Goal: Information Seeking & Learning: Find specific fact

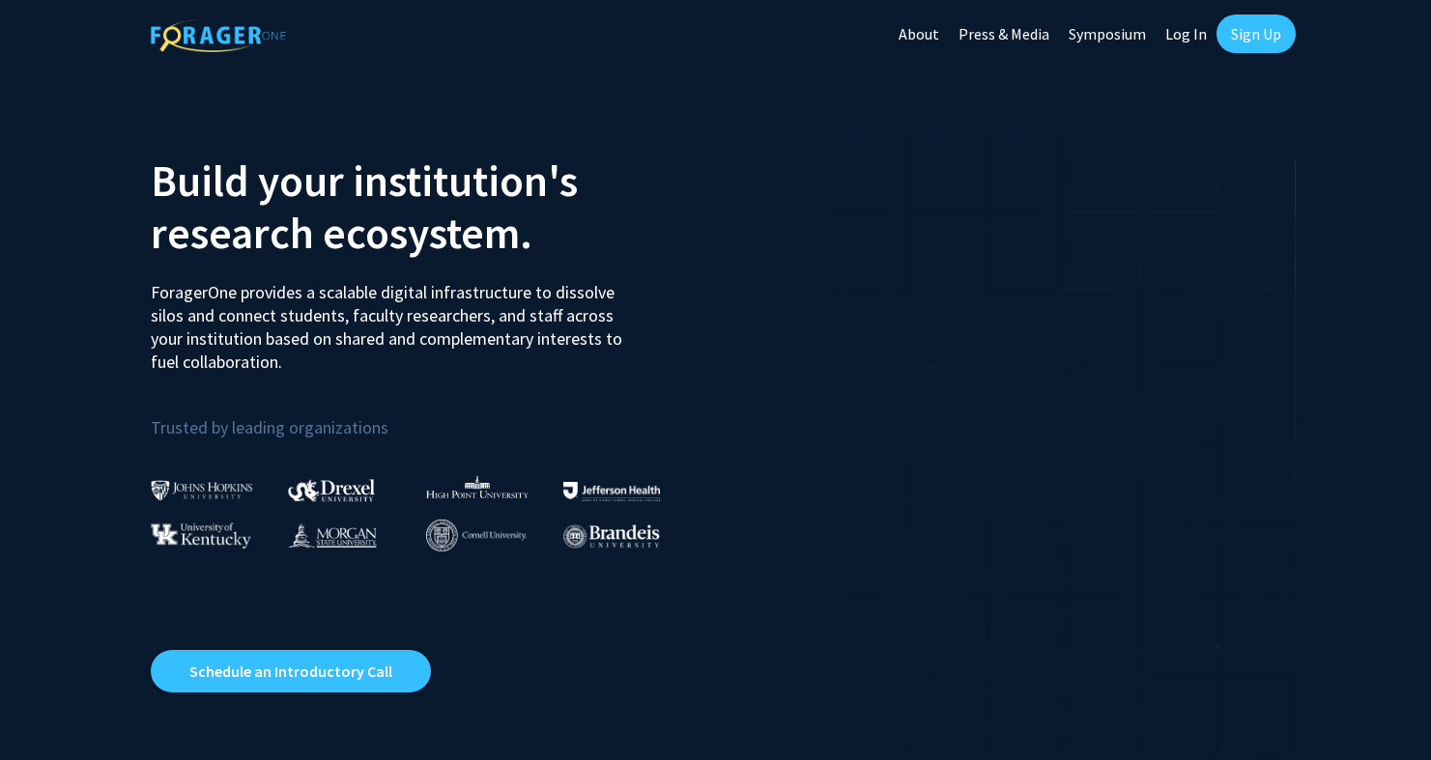
click at [1170, 38] on link "Log In" at bounding box center [1186, 34] width 61 height 68
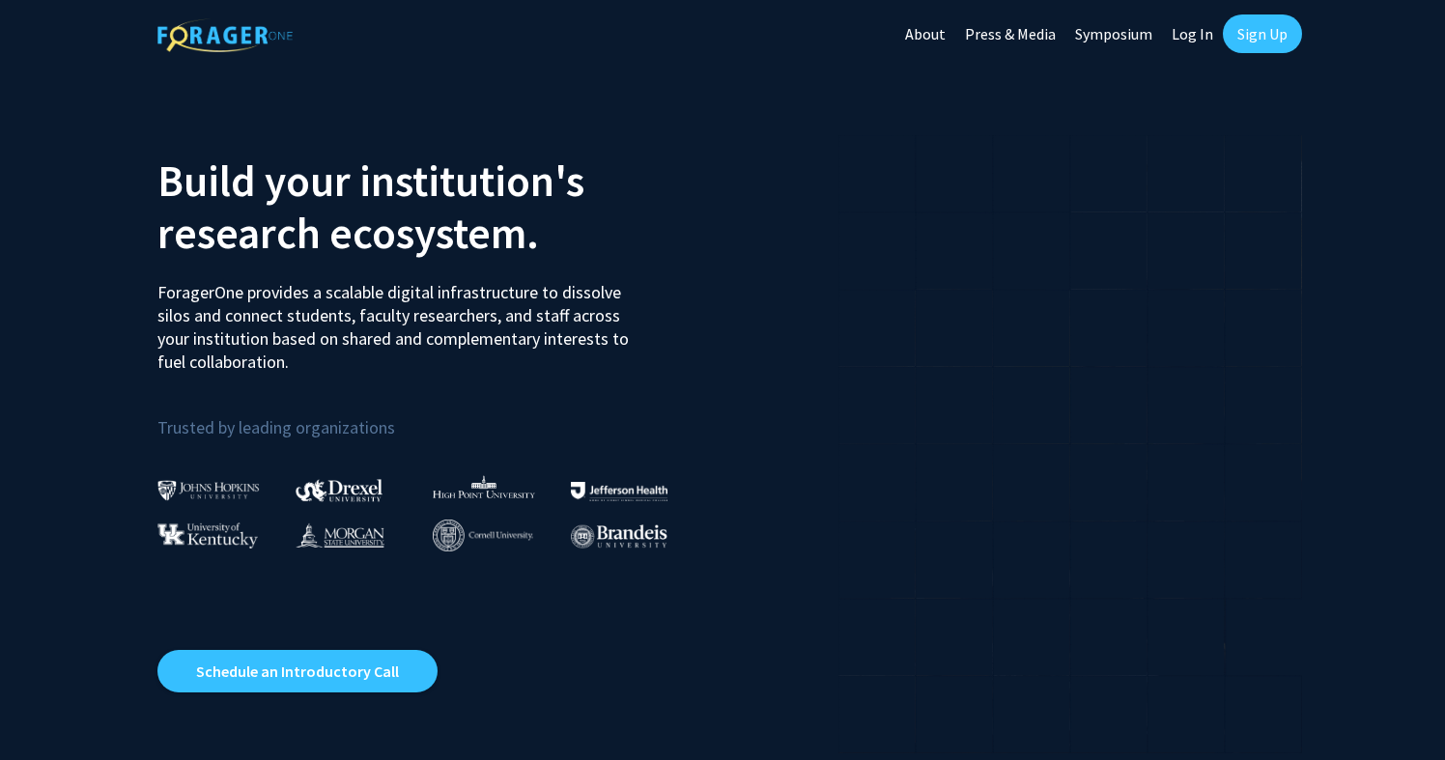
select select
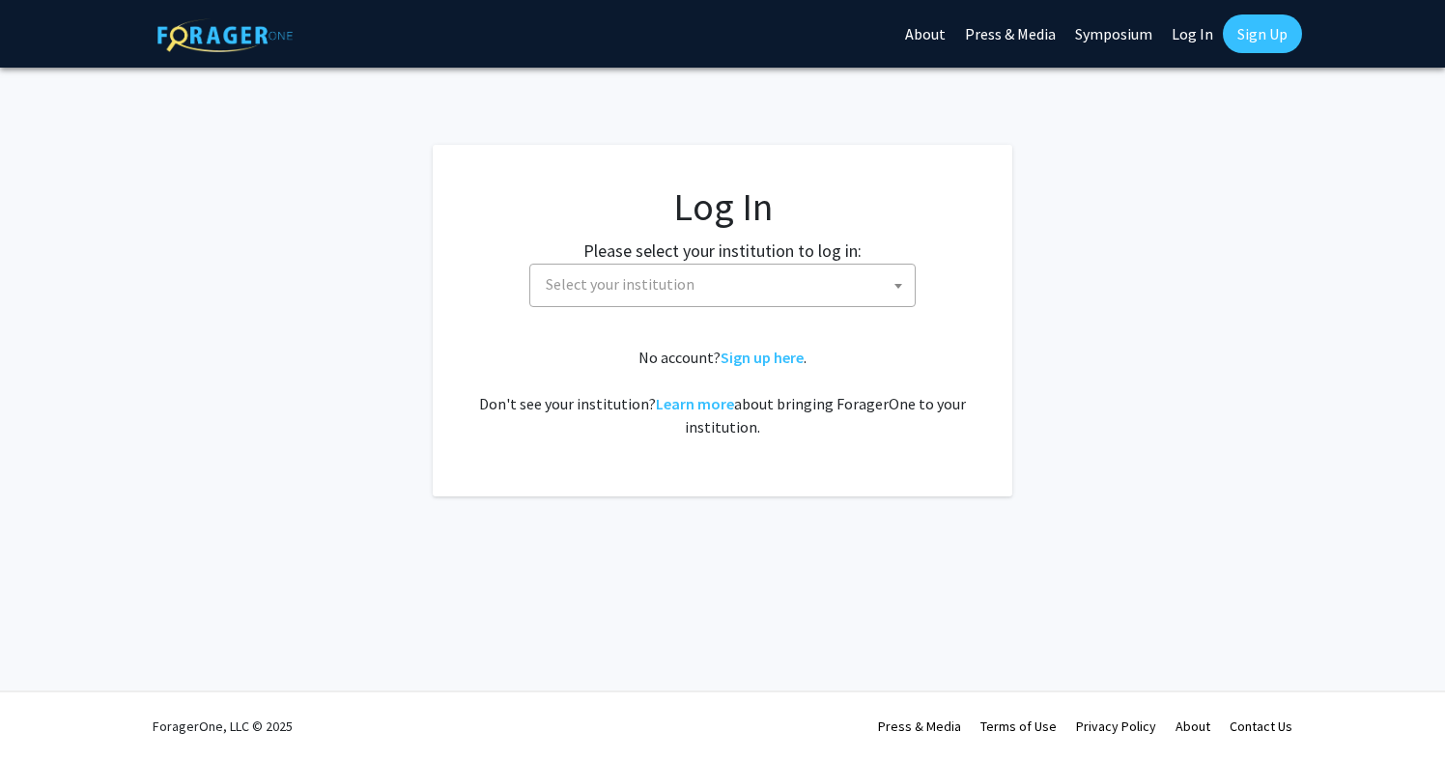
click at [748, 271] on span "Select your institution" at bounding box center [726, 285] width 377 height 40
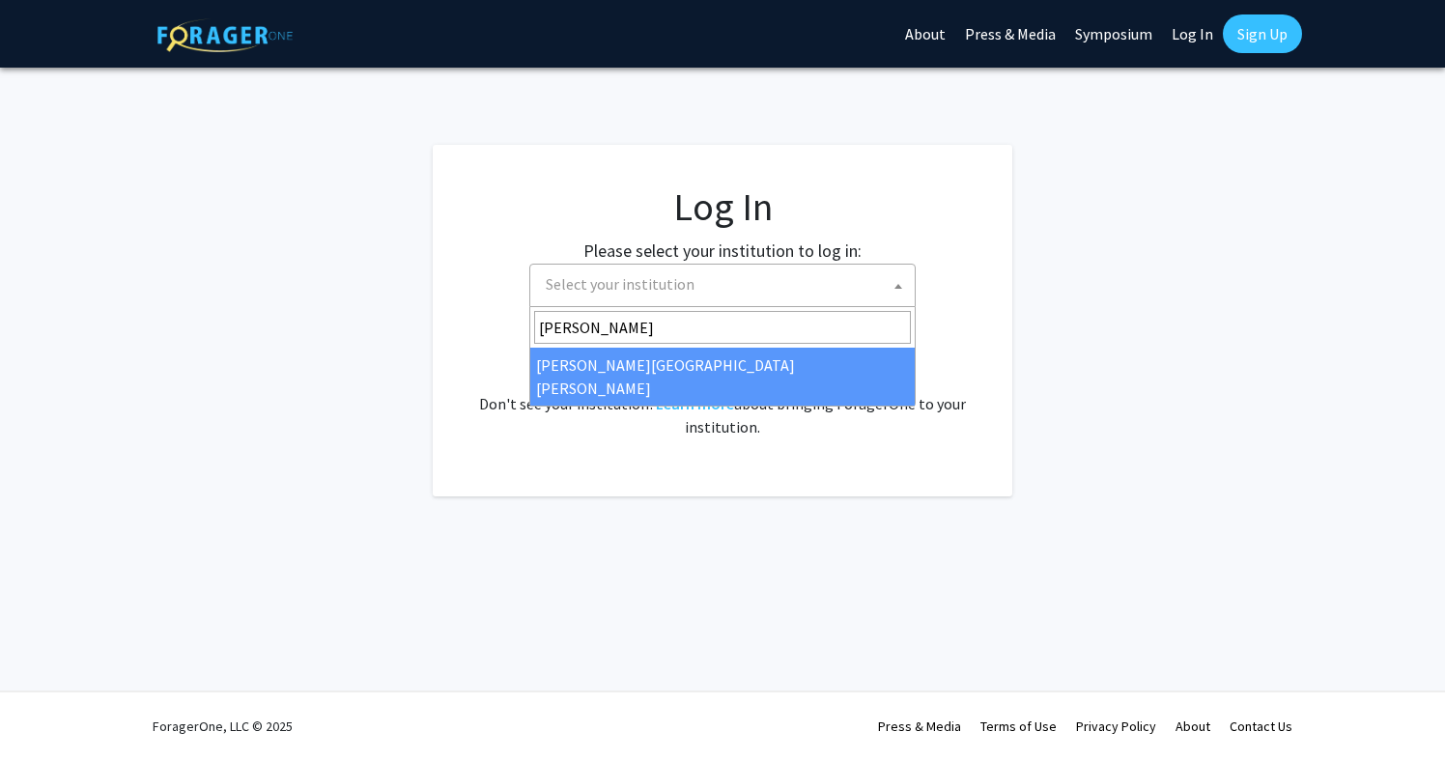
type input "[PERSON_NAME]"
select select "1"
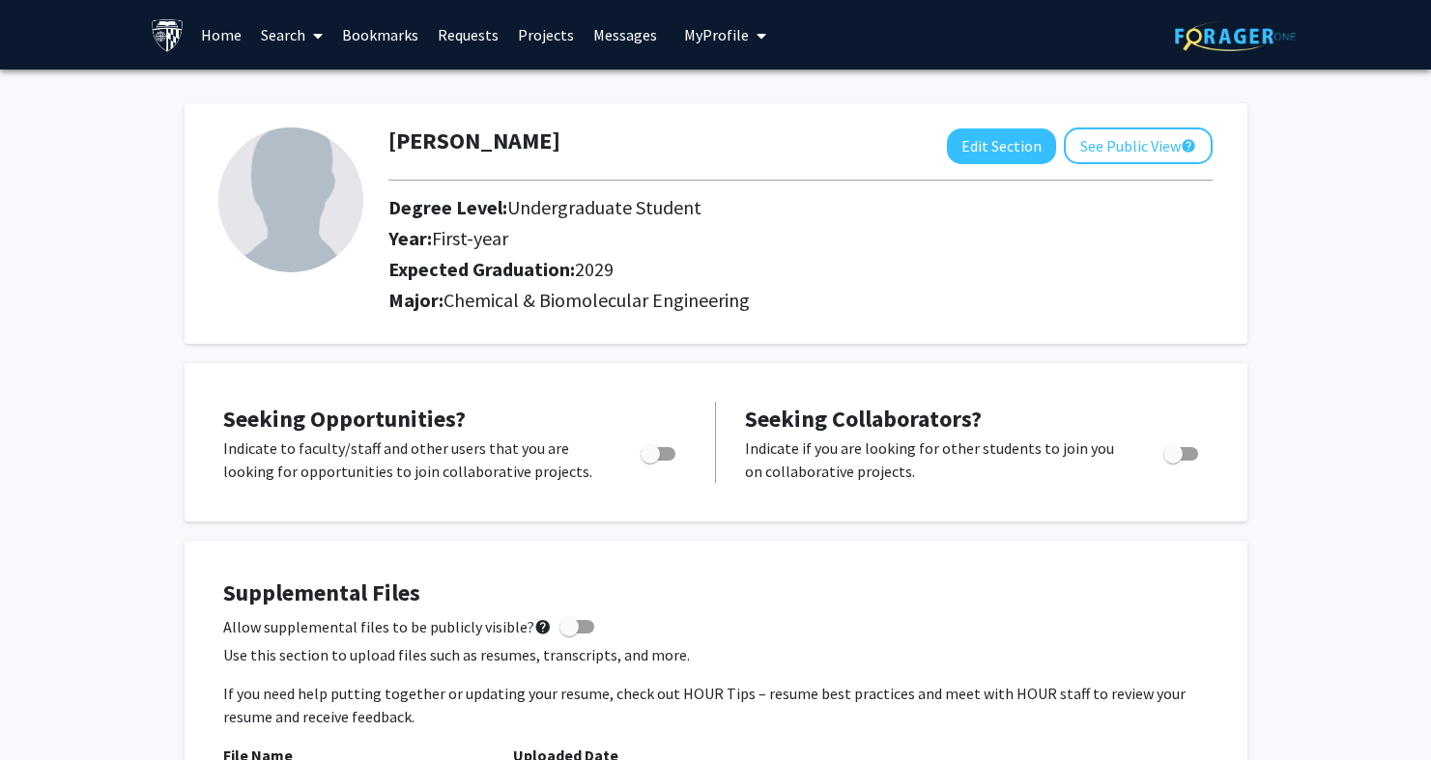
click at [264, 40] on link "Search" at bounding box center [291, 35] width 81 height 68
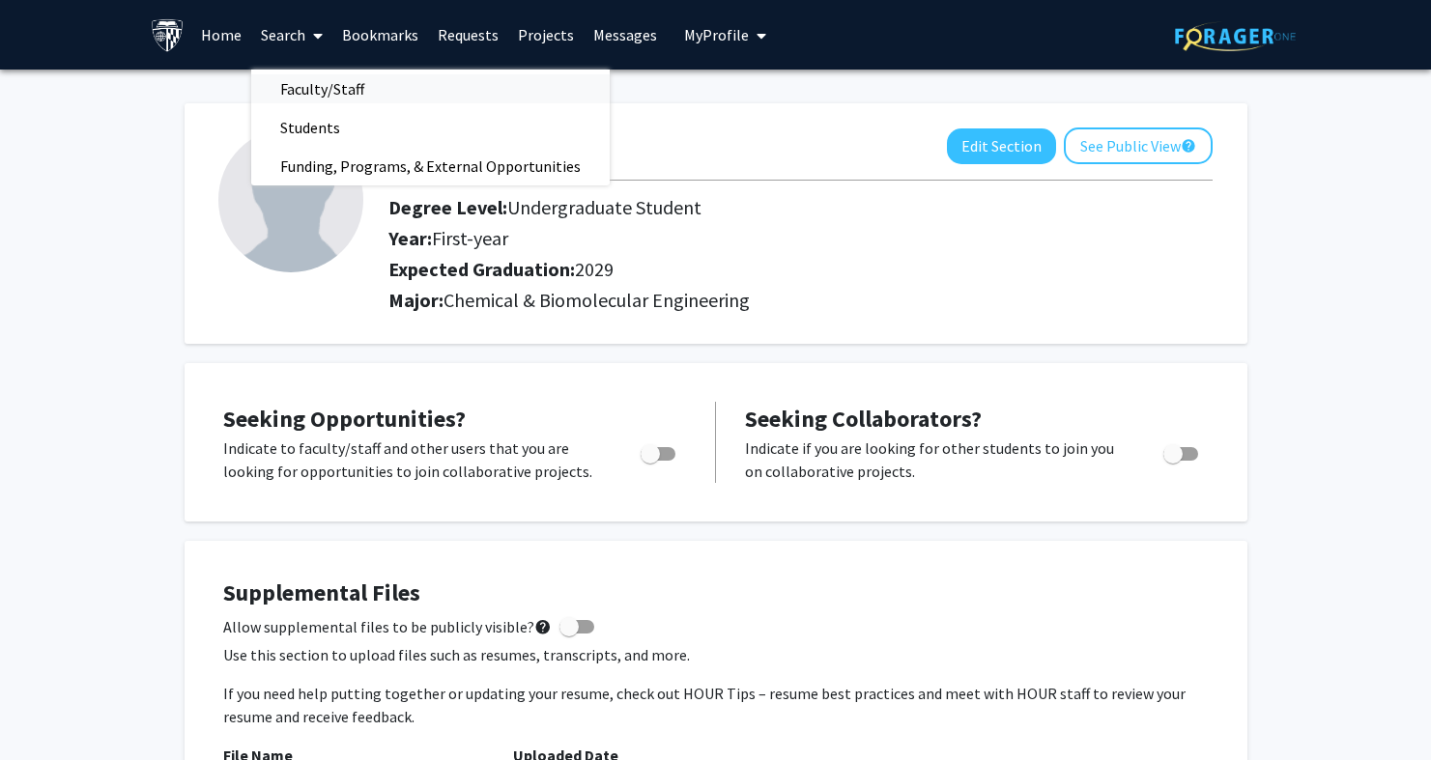
click at [329, 93] on span "Faculty/Staff" at bounding box center [322, 89] width 142 height 39
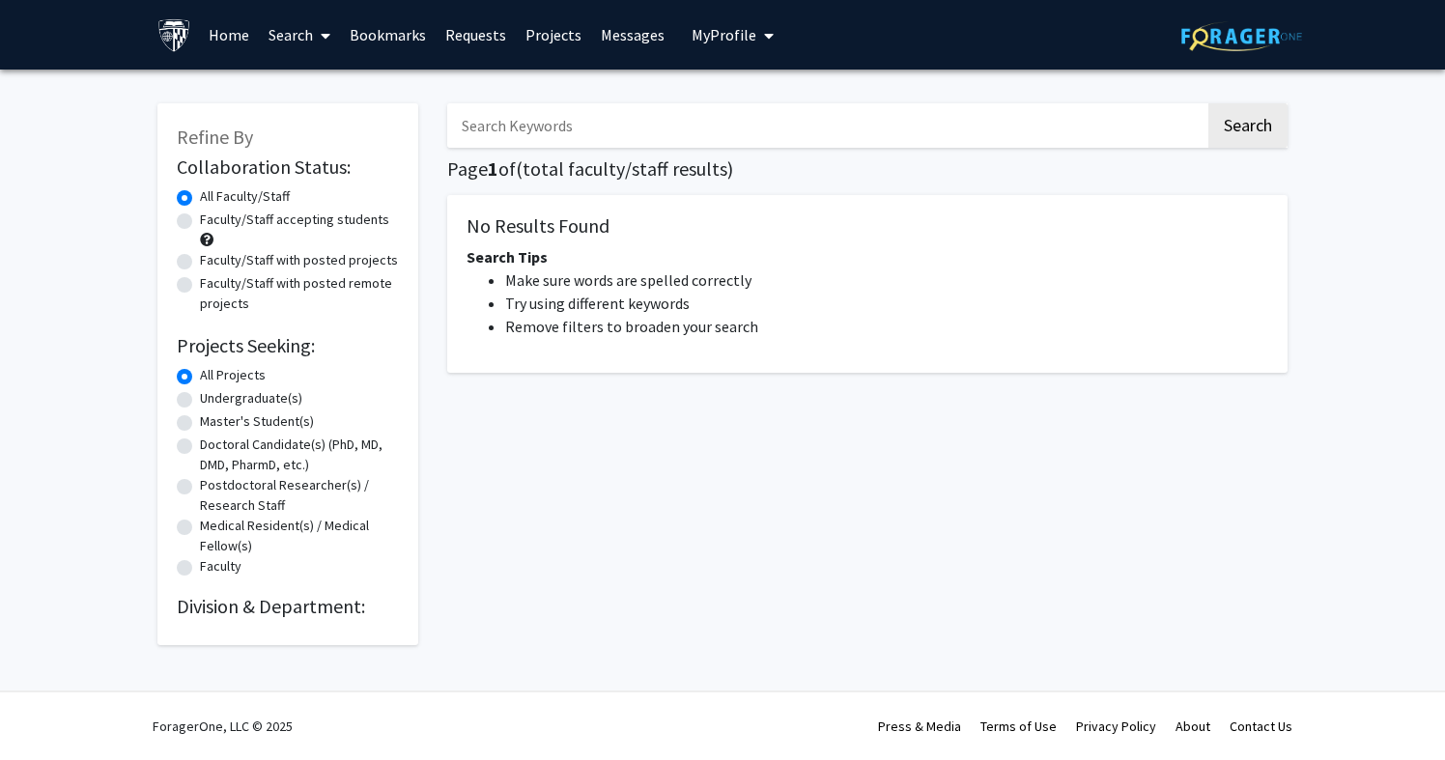
click at [528, 134] on input "Search Keywords" at bounding box center [826, 125] width 758 height 44
type input "bulkowski"
click at [1260, 136] on button "Search" at bounding box center [1248, 125] width 79 height 44
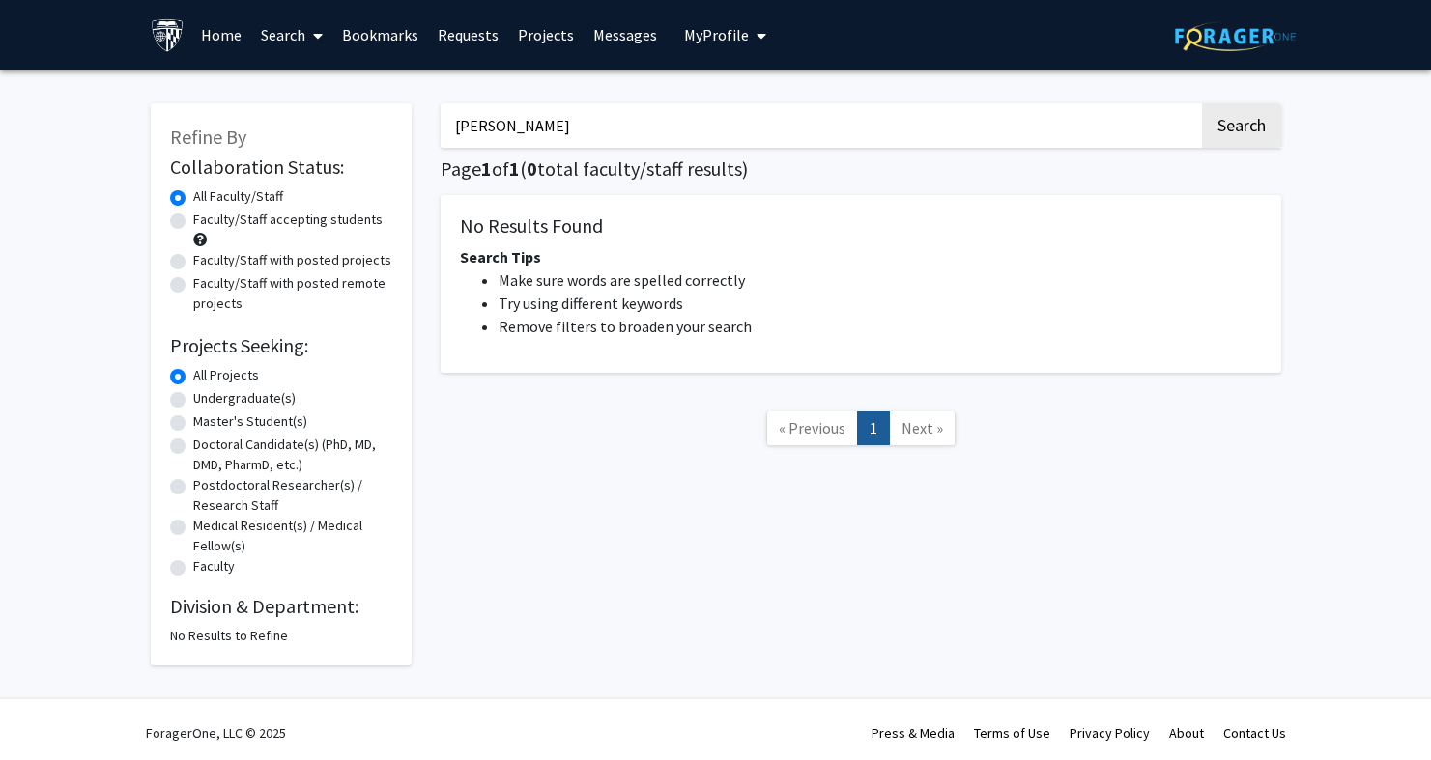
click at [216, 42] on link "Home" at bounding box center [221, 35] width 60 height 68
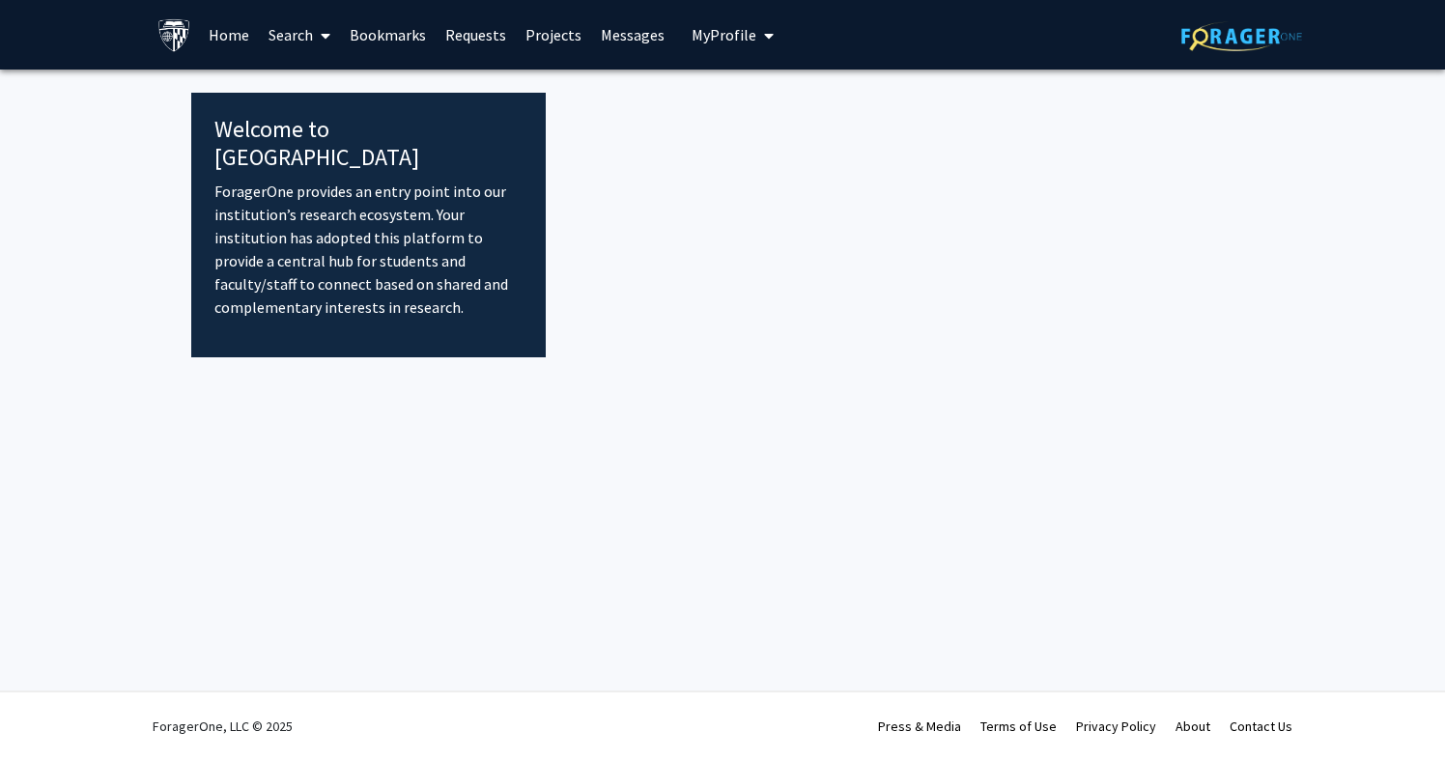
click at [176, 43] on img at bounding box center [174, 35] width 34 height 34
click at [304, 42] on link "Search" at bounding box center [299, 35] width 81 height 68
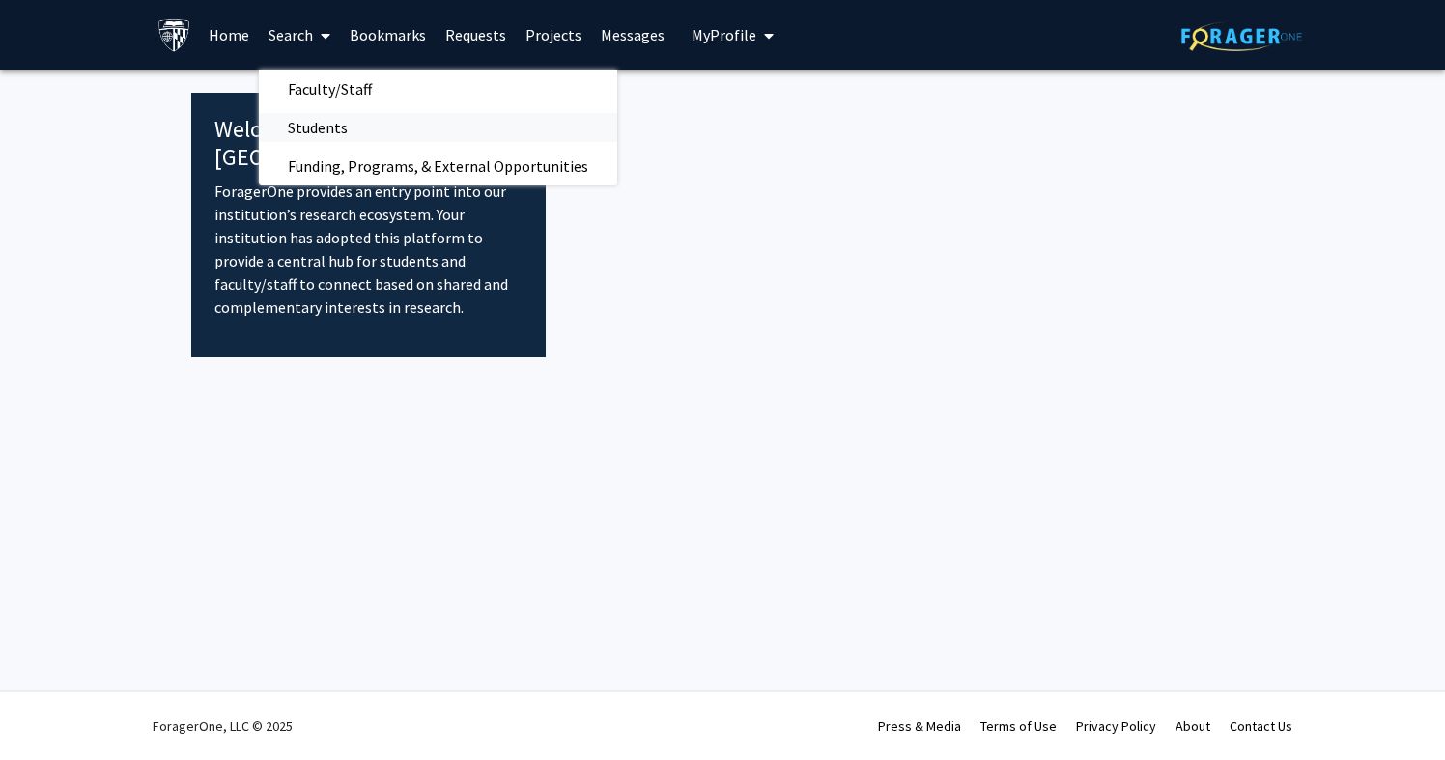
click at [305, 129] on span "Students" at bounding box center [318, 127] width 118 height 39
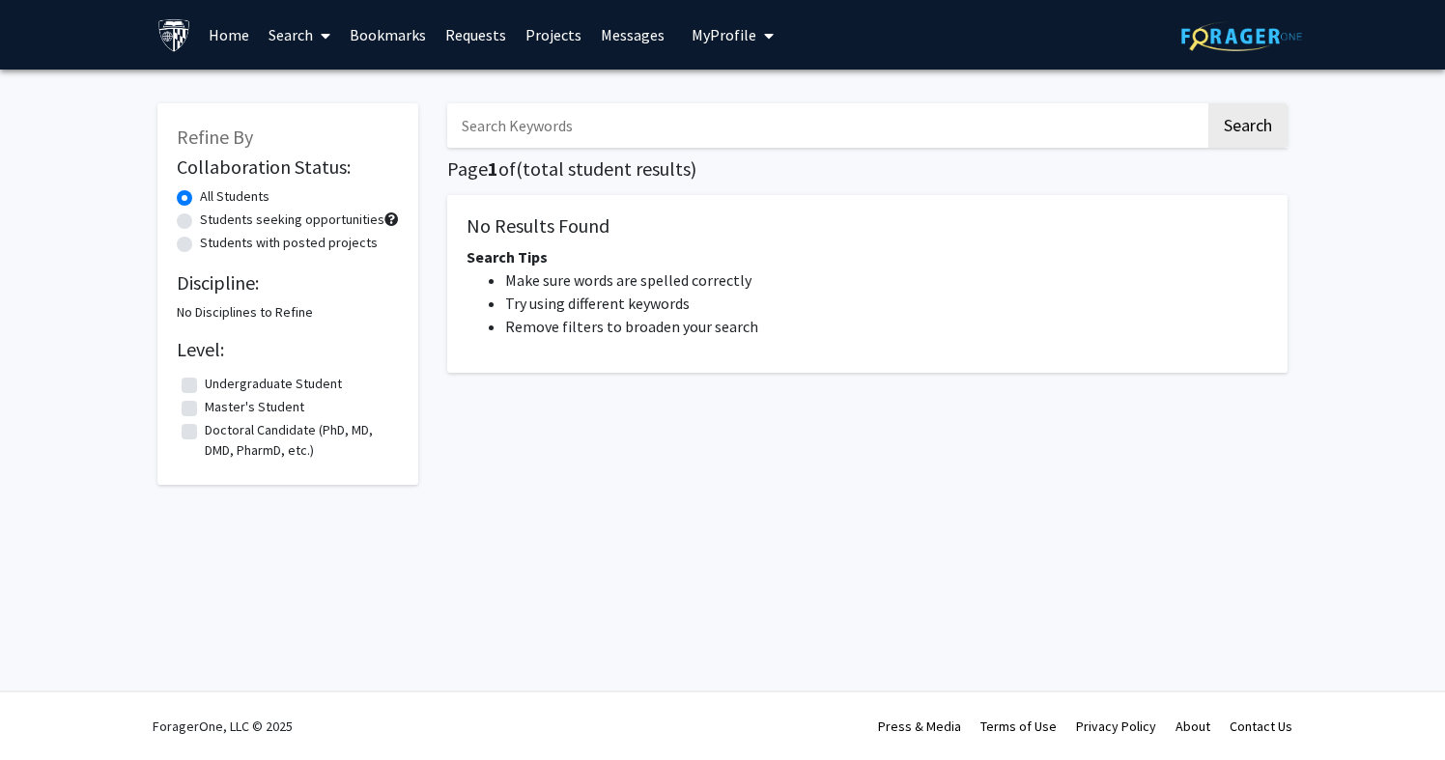
click at [276, 32] on link "Search" at bounding box center [299, 35] width 81 height 68
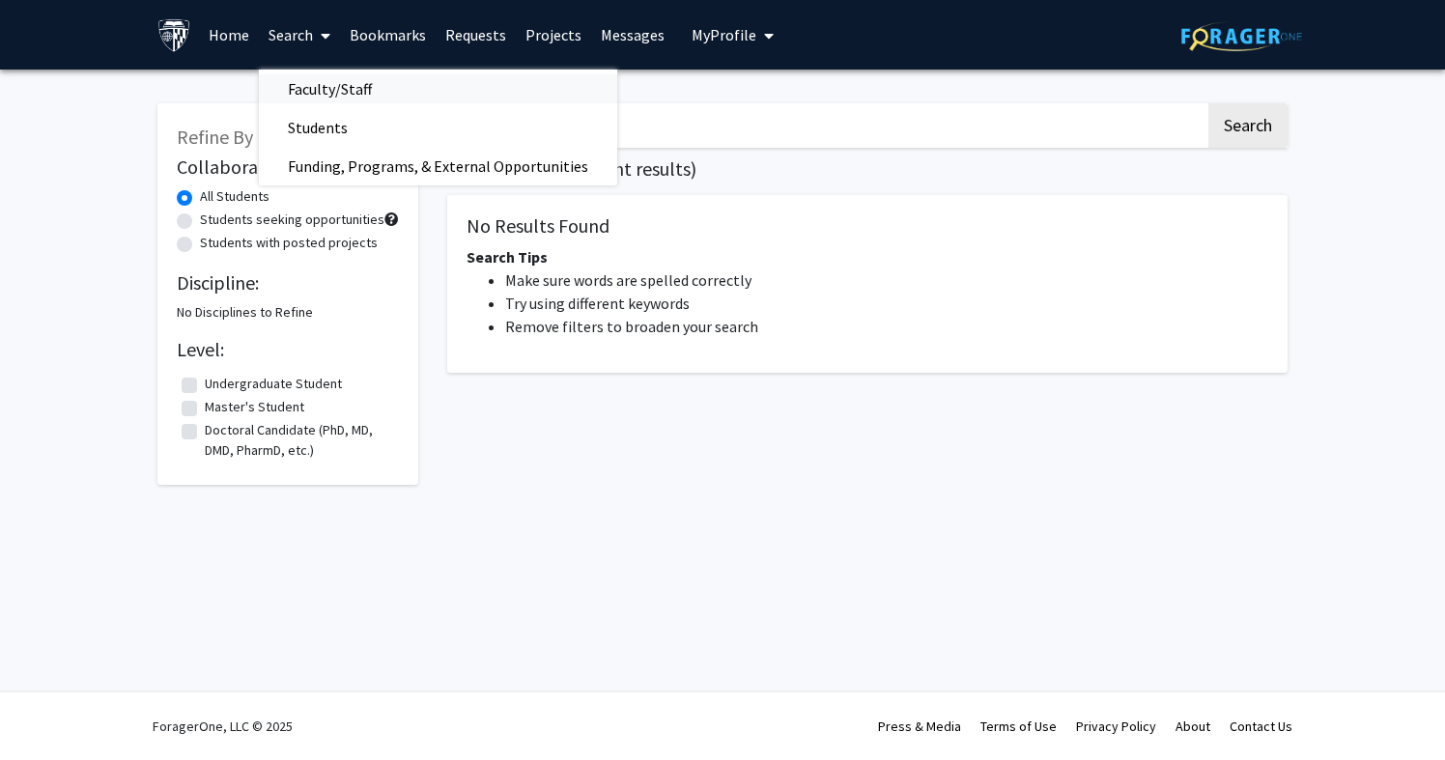
click at [318, 88] on span "Faculty/Staff" at bounding box center [330, 89] width 142 height 39
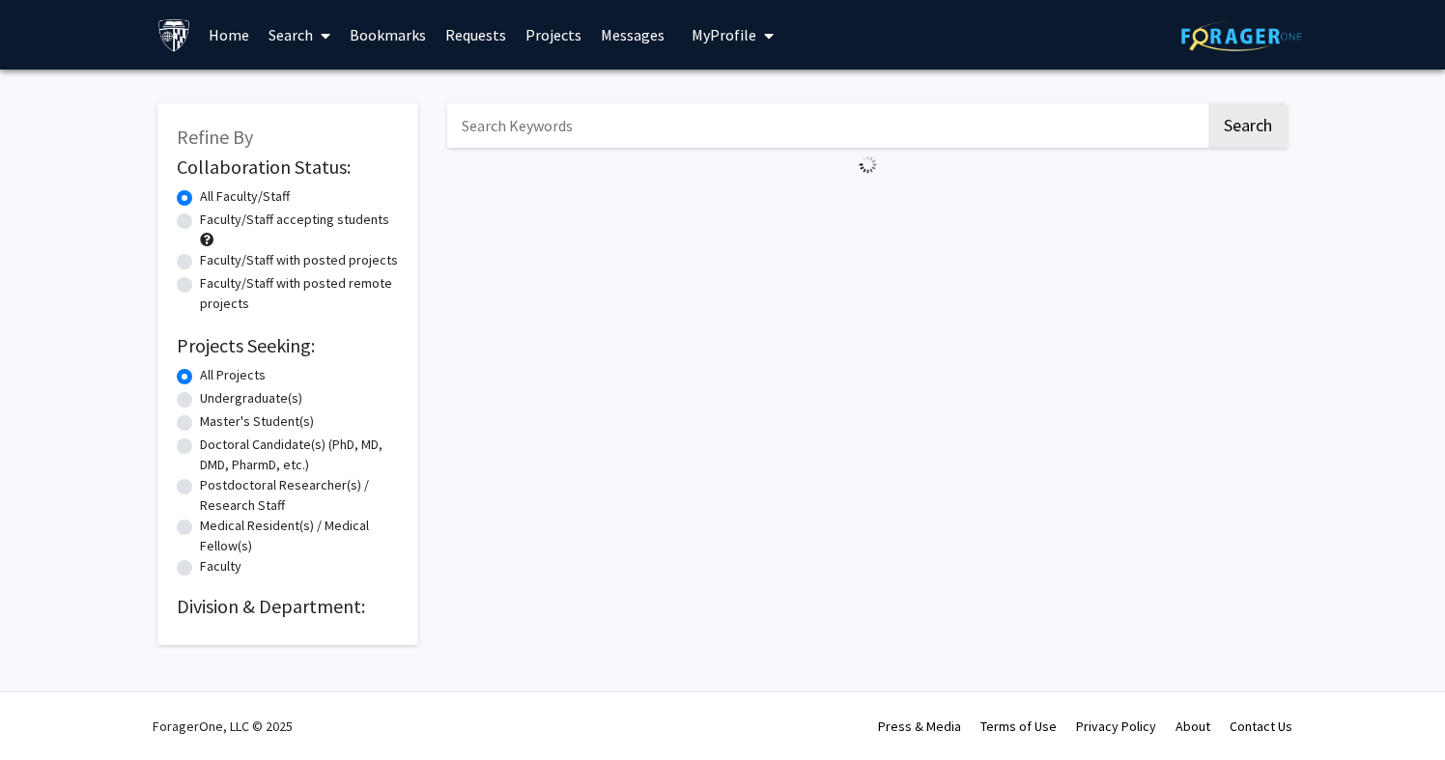
click at [376, 40] on link "Bookmarks" at bounding box center [388, 35] width 96 height 68
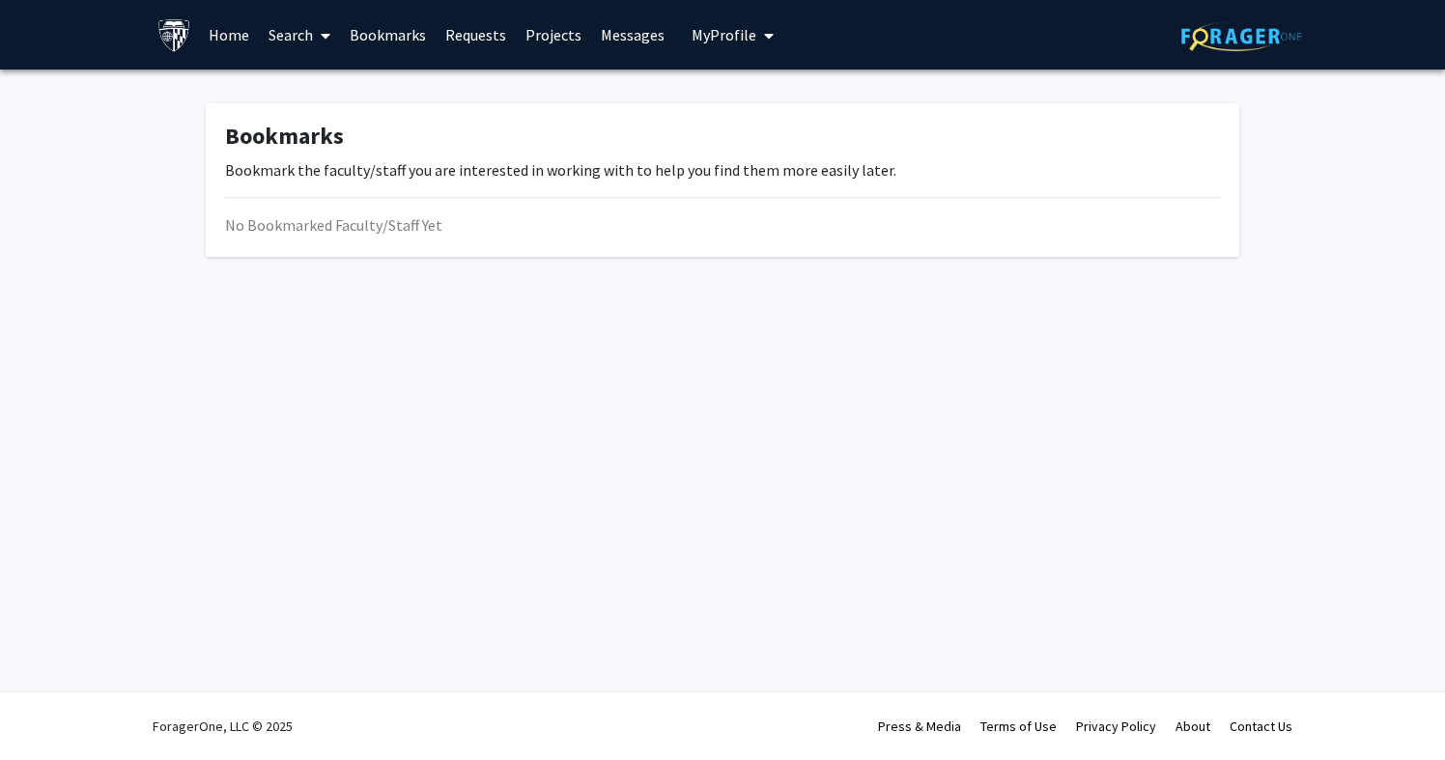
click at [171, 38] on img at bounding box center [174, 35] width 34 height 34
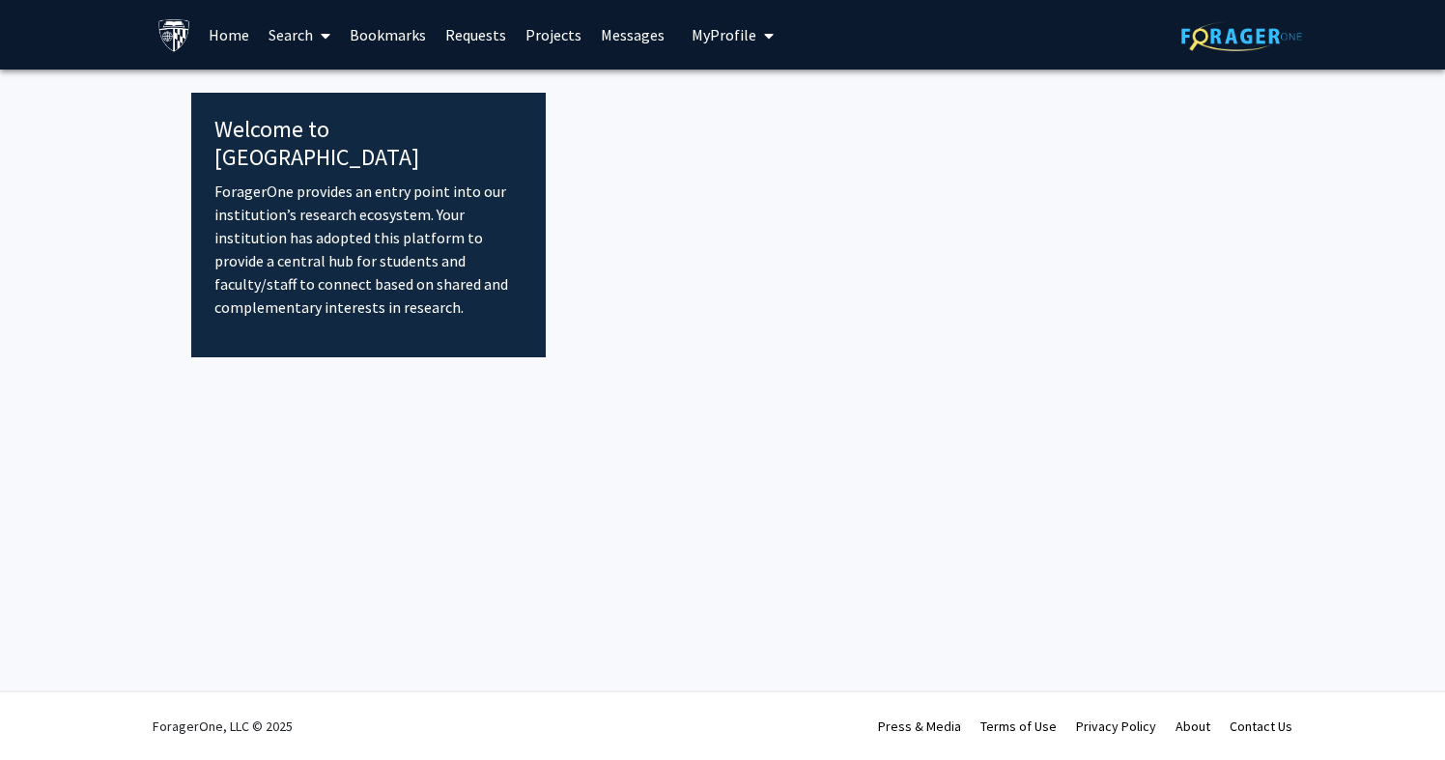
click at [360, 34] on link "Bookmarks" at bounding box center [388, 35] width 96 height 68
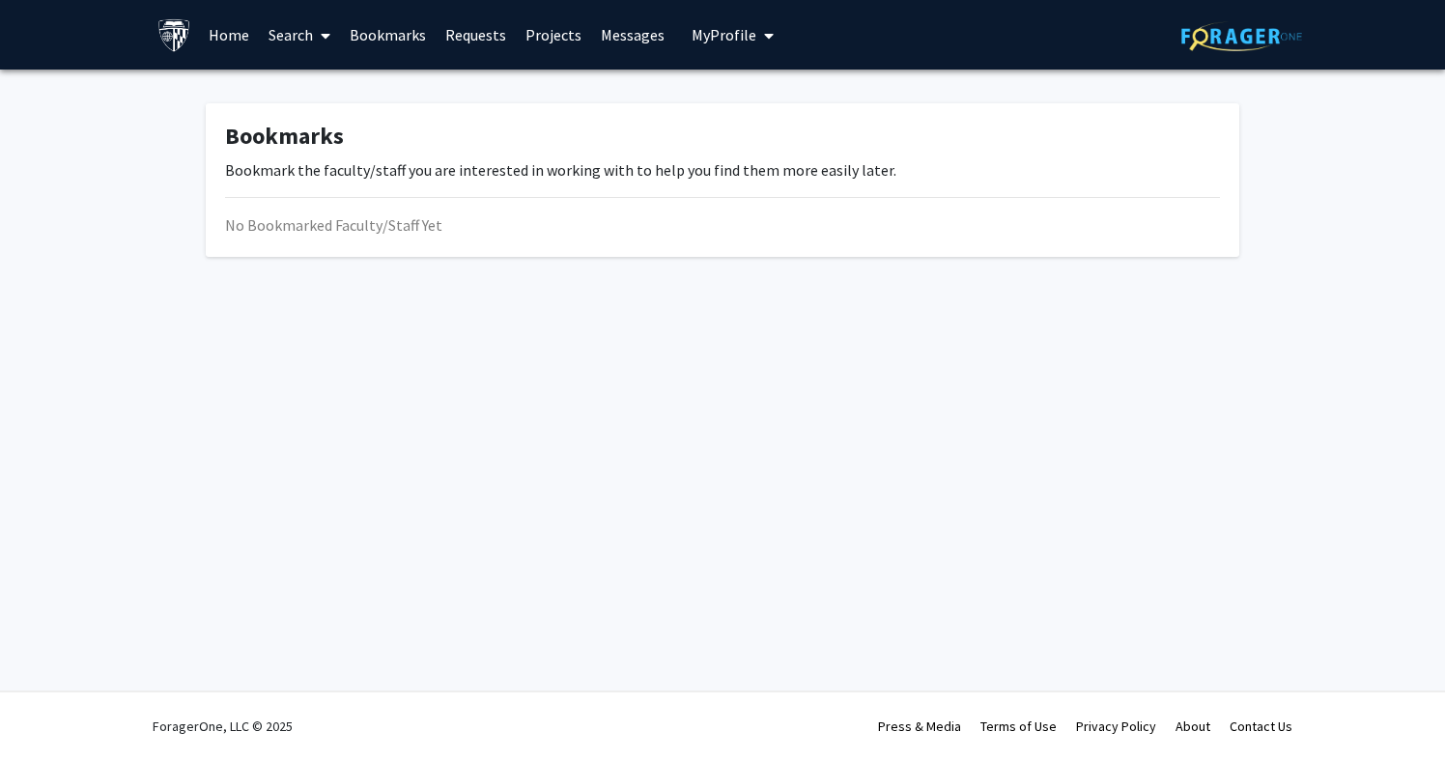
click at [286, 34] on link "Search" at bounding box center [299, 35] width 81 height 68
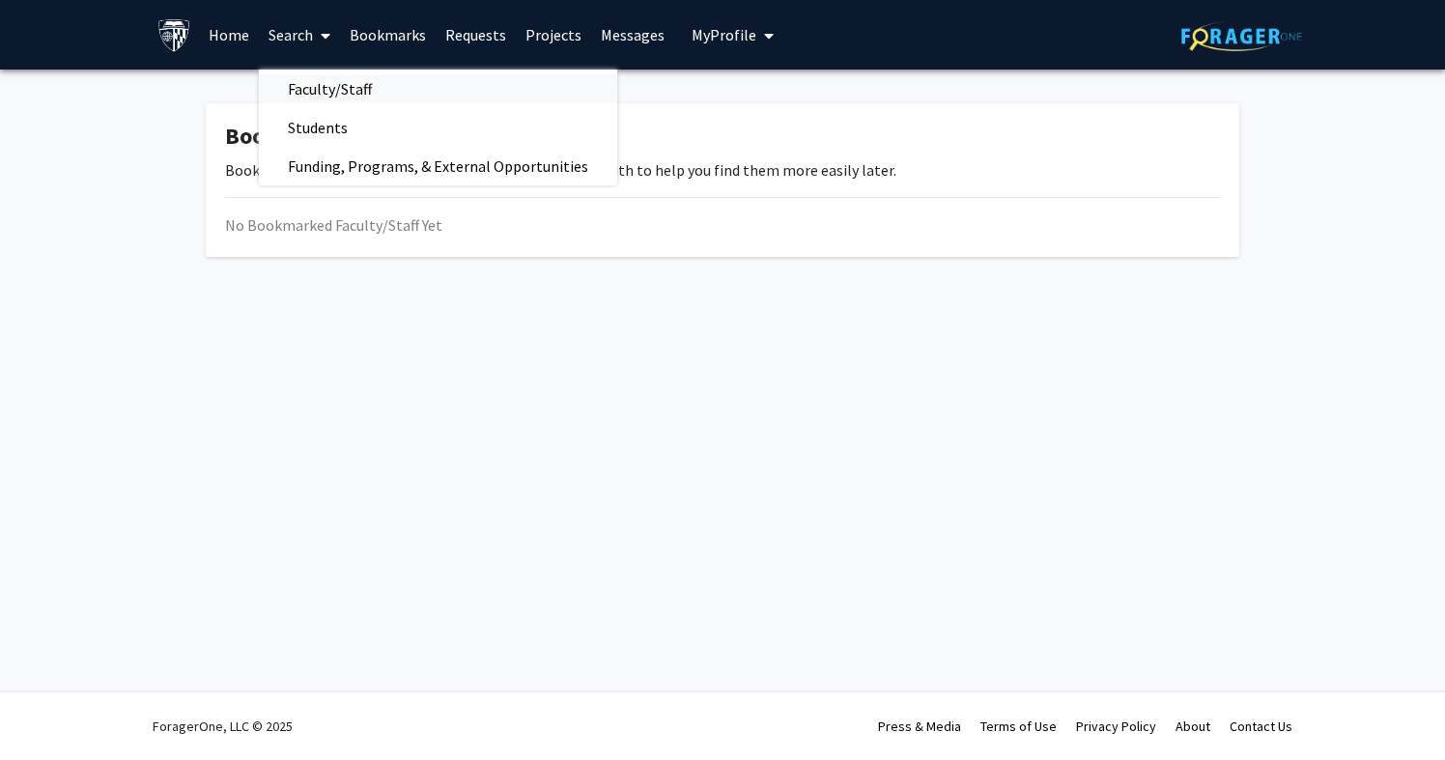
click at [318, 71] on span "Faculty/Staff" at bounding box center [330, 89] width 142 height 39
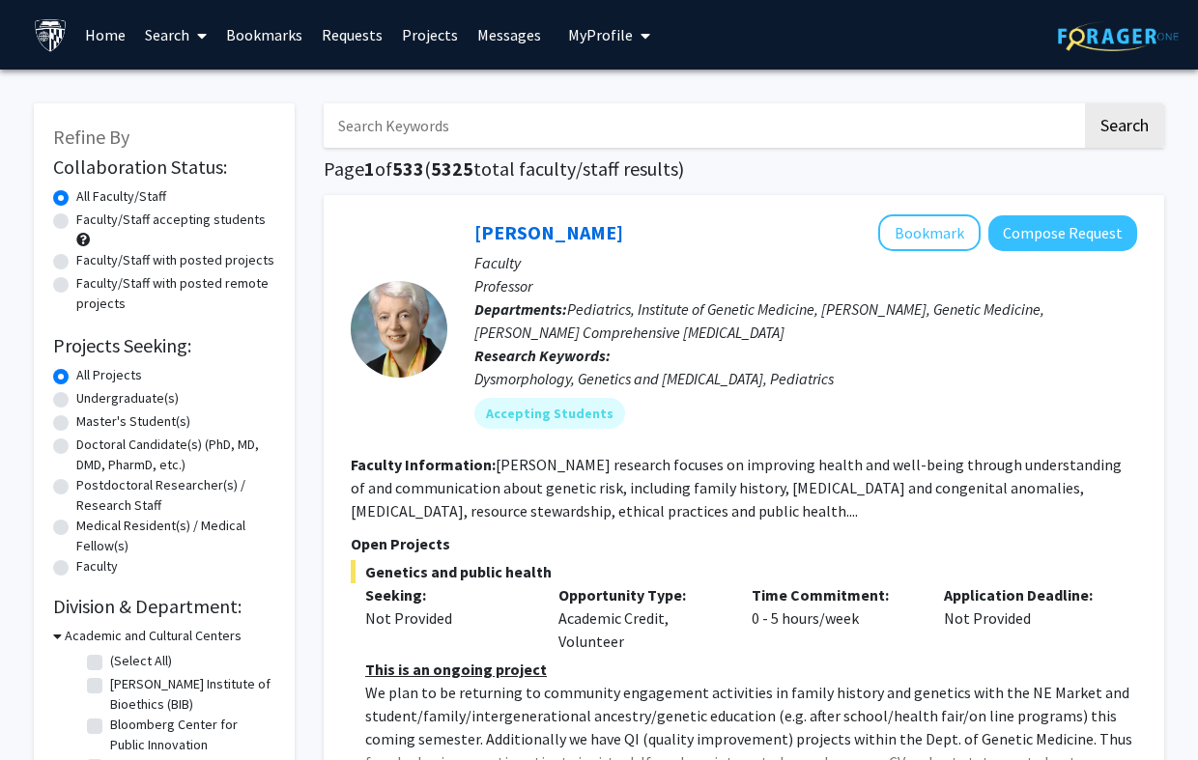
click at [526, 134] on input "Search Keywords" at bounding box center [703, 125] width 758 height 44
paste input "Schulman"
type input "Schulman"
click at [1124, 128] on button "Search" at bounding box center [1124, 125] width 79 height 44
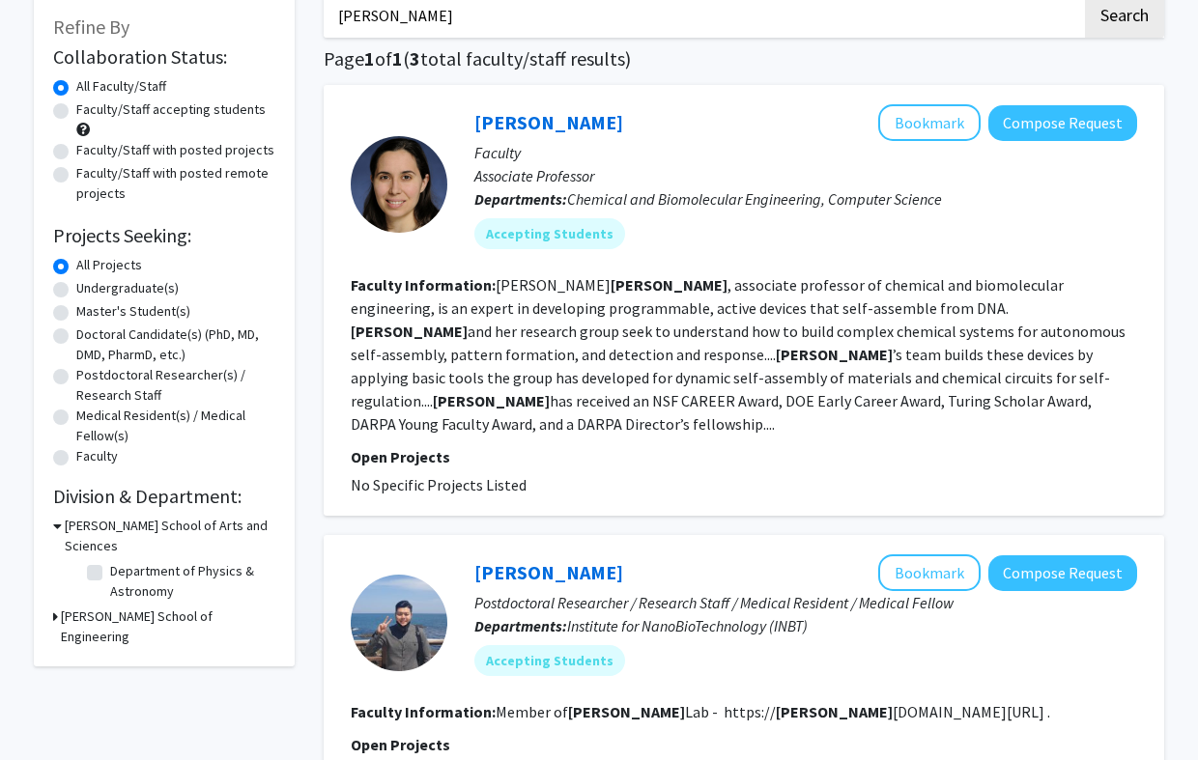
scroll to position [85, 0]
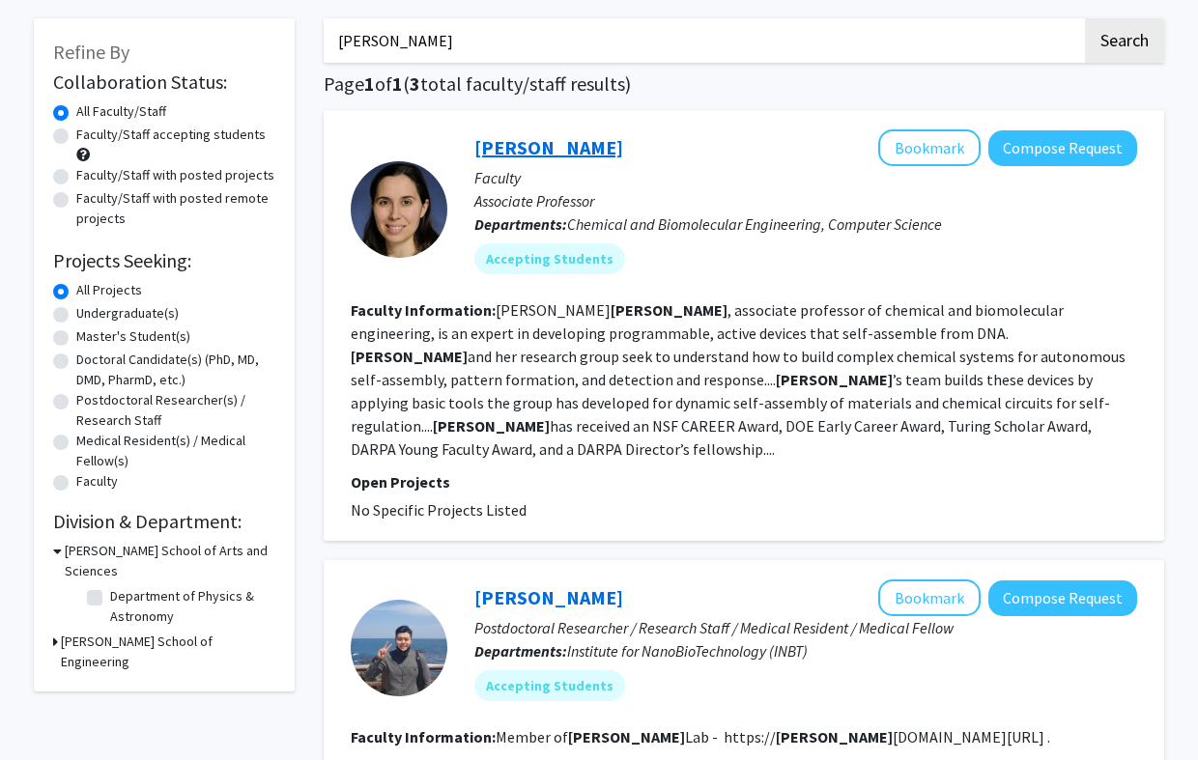
click at [590, 156] on link "Rebecca Schulman" at bounding box center [548, 147] width 149 height 24
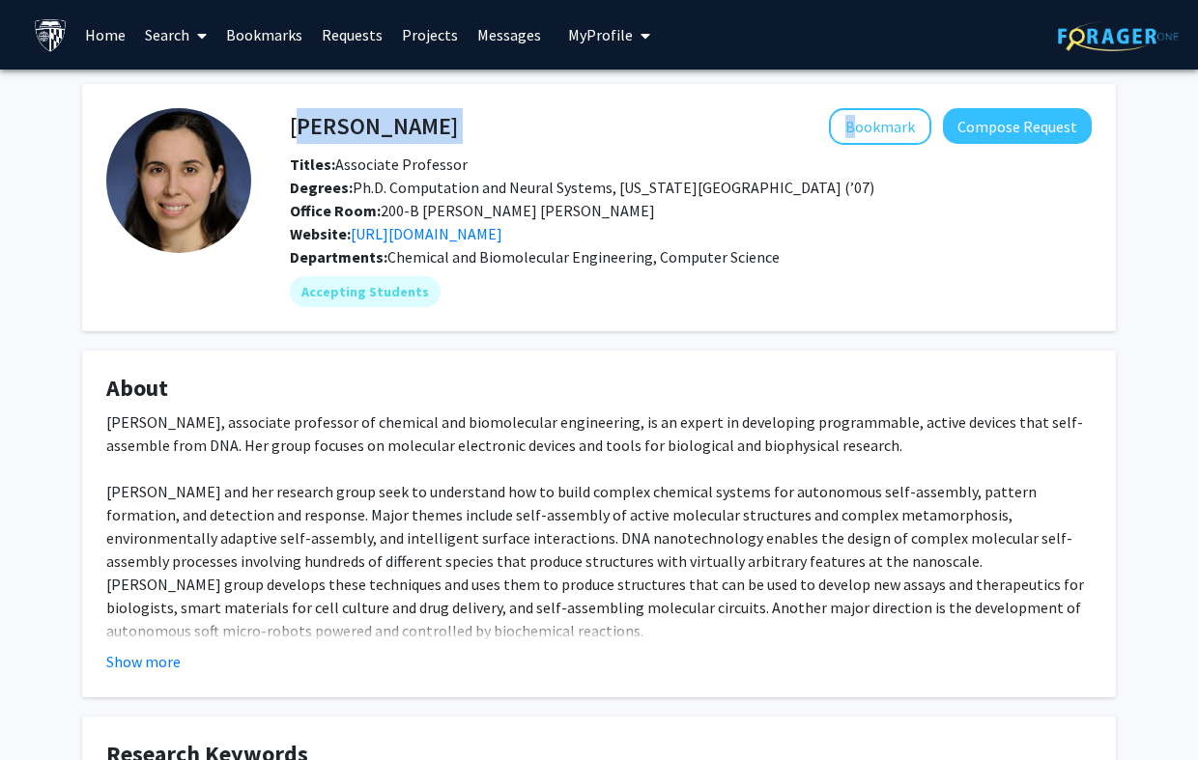
drag, startPoint x: 482, startPoint y: 138, endPoint x: 290, endPoint y: 126, distance: 192.7
click at [290, 126] on div "Rebecca Schulman Bookmark Compose Request" at bounding box center [690, 126] width 831 height 37
click at [391, 132] on h4 "Rebecca Schulman" at bounding box center [374, 126] width 168 height 36
click at [708, 253] on span "Chemical and Biomolecular Engineering, Computer Science" at bounding box center [583, 256] width 392 height 19
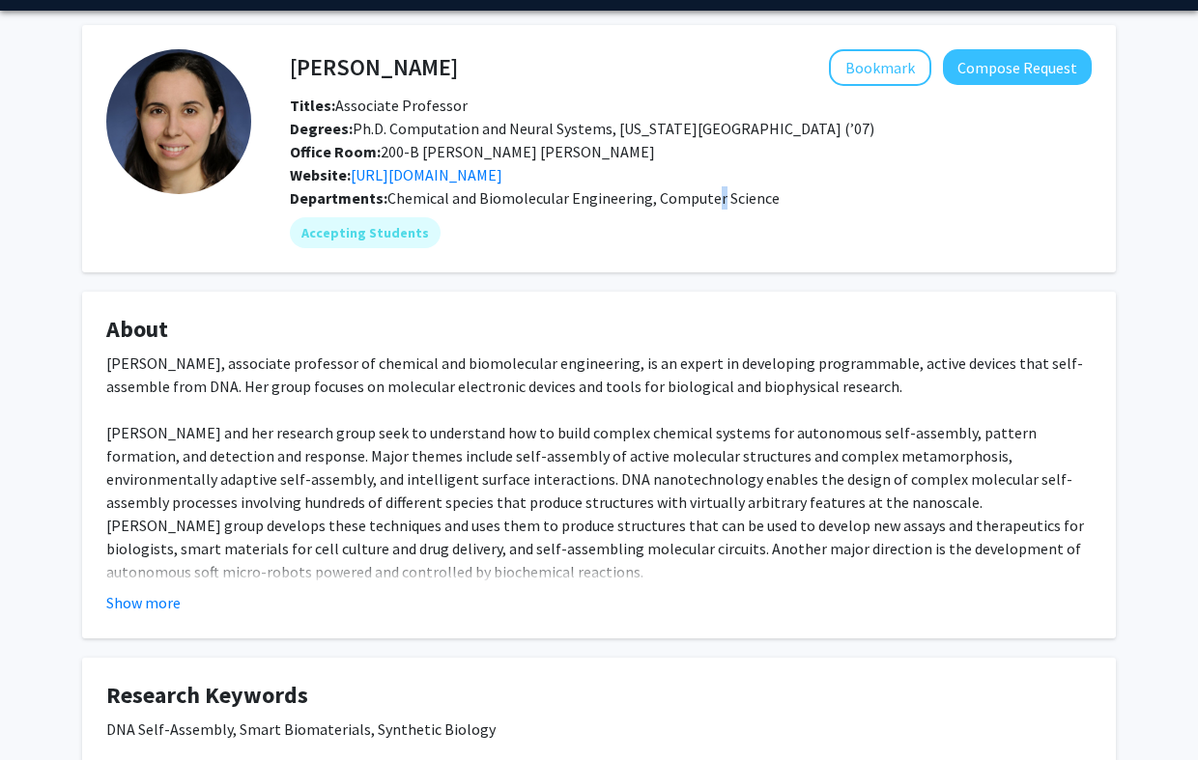
scroll to position [22, 0]
